Goal: Register for event/course

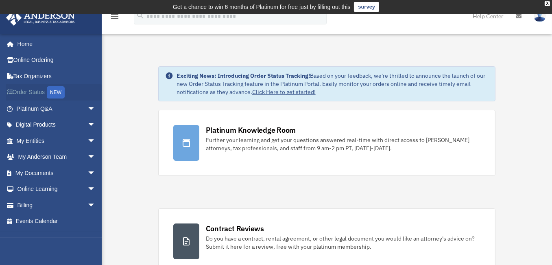
click at [35, 91] on link "Order Status NEW" at bounding box center [57, 92] width 102 height 17
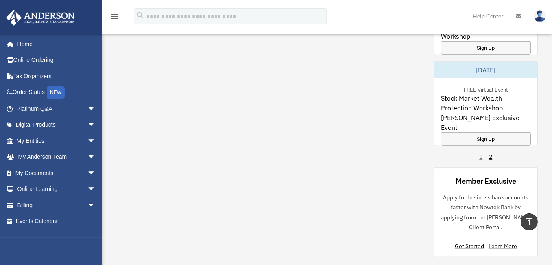
scroll to position [725, 0]
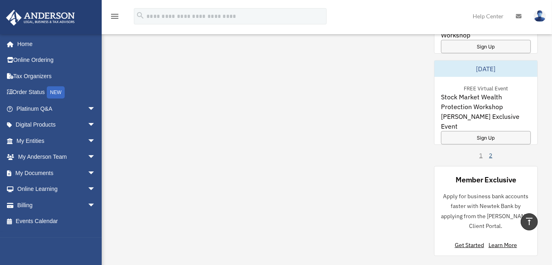
click at [489, 152] on link "2" at bounding box center [490, 155] width 3 height 8
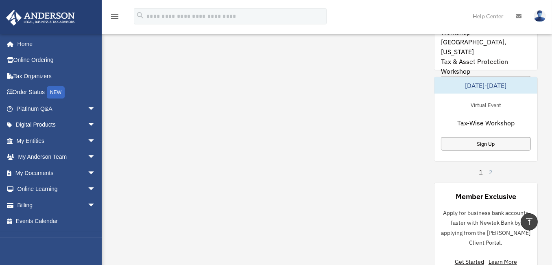
scroll to position [706, 0]
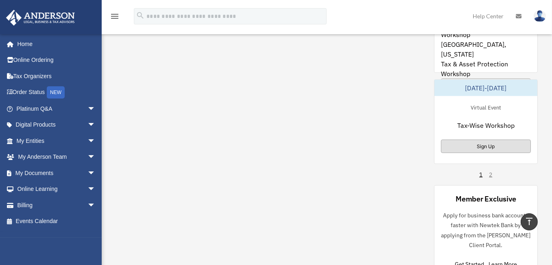
click at [484, 142] on div "Sign Up" at bounding box center [486, 145] width 90 height 13
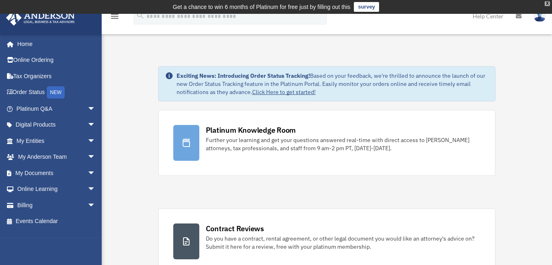
click at [547, 2] on div "X" at bounding box center [546, 3] width 5 height 5
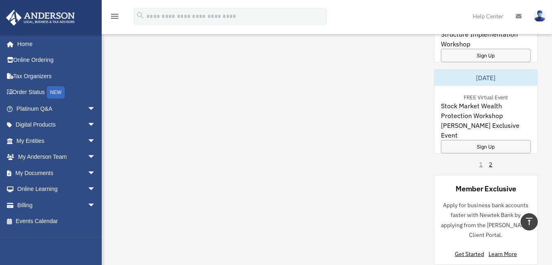
scroll to position [706, 0]
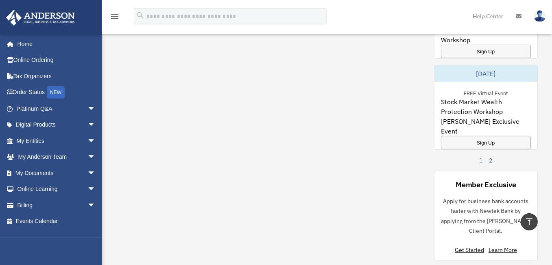
click at [489, 158] on link "2" at bounding box center [490, 160] width 3 height 8
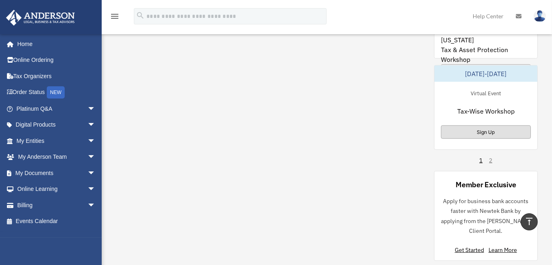
click at [487, 129] on div "Sign Up" at bounding box center [486, 131] width 90 height 13
